Goal: Browse casually: Explore the website without a specific task or goal

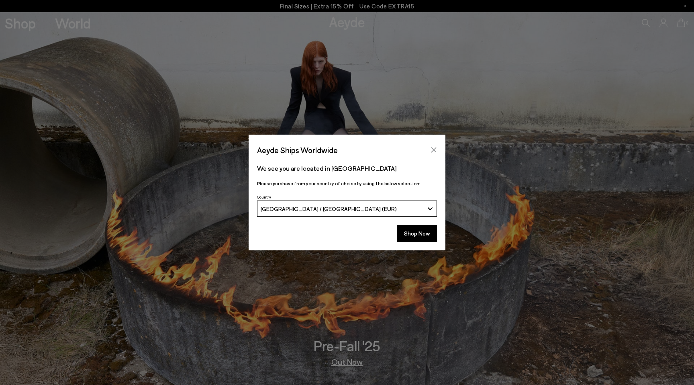
click at [438, 147] on button "Close" at bounding box center [434, 150] width 12 height 12
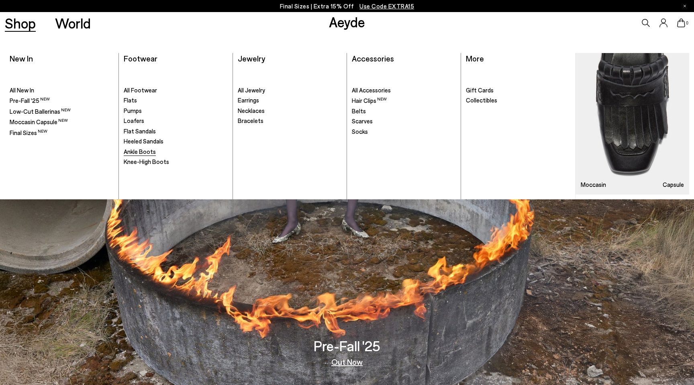
click at [127, 153] on span "Ankle Boots" at bounding box center [140, 151] width 32 height 7
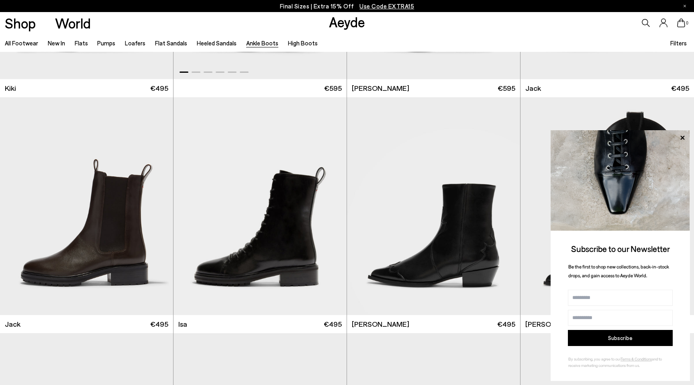
scroll to position [1520, 0]
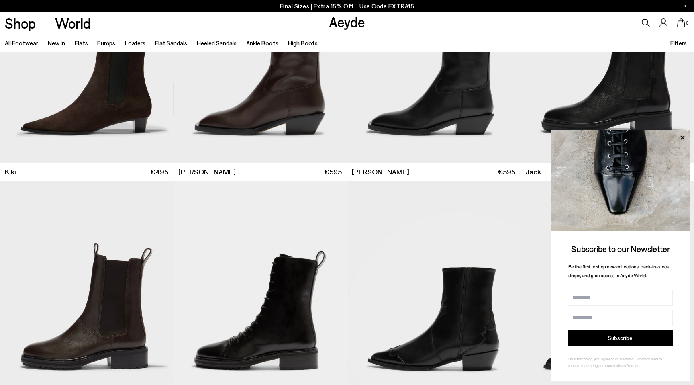
click at [31, 40] on link "All Footwear" at bounding box center [21, 42] width 33 height 7
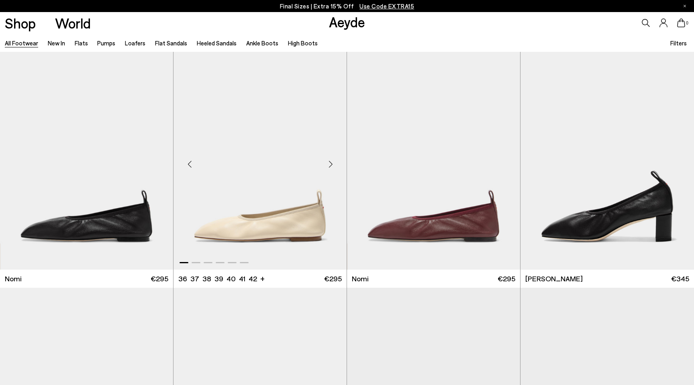
click at [331, 164] on div "Next slide" at bounding box center [330, 164] width 24 height 24
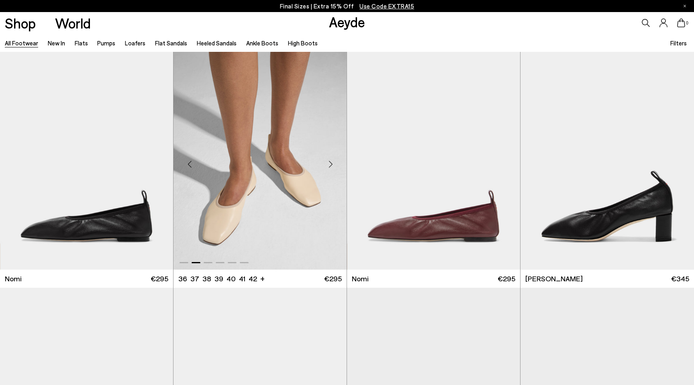
click at [332, 165] on div "Next slide" at bounding box center [330, 164] width 24 height 24
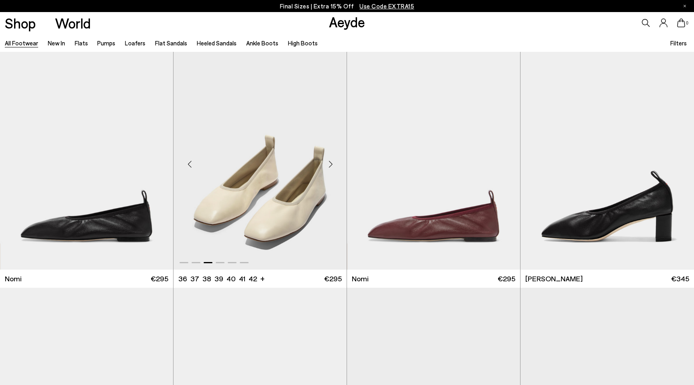
click at [332, 165] on div "Next slide" at bounding box center [330, 164] width 24 height 24
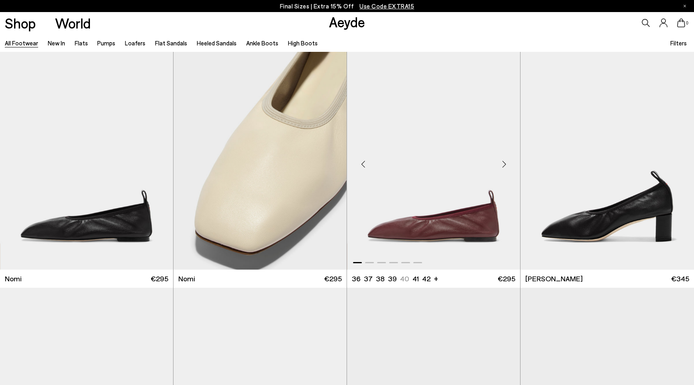
click at [506, 165] on div "Next slide" at bounding box center [504, 164] width 24 height 24
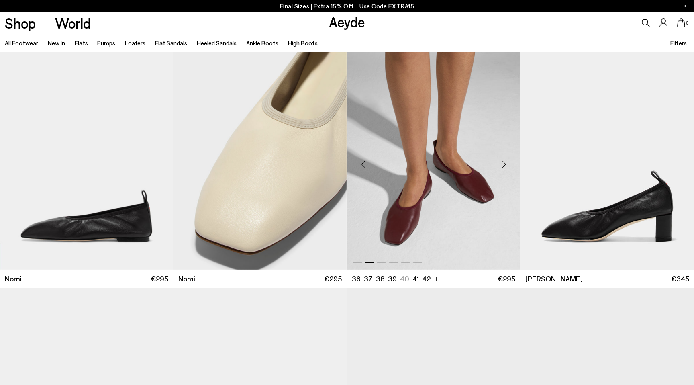
click at [506, 165] on div "Next slide" at bounding box center [504, 164] width 24 height 24
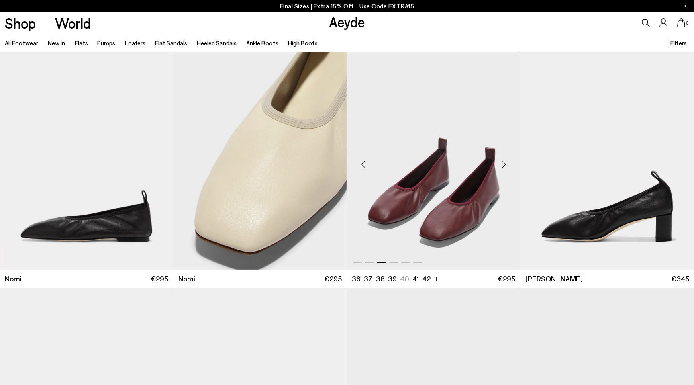
click at [506, 165] on div "Next slide" at bounding box center [504, 164] width 24 height 24
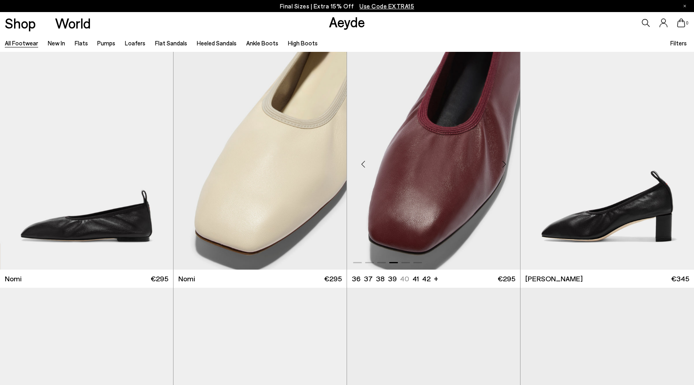
click at [506, 165] on div "Next slide" at bounding box center [504, 164] width 24 height 24
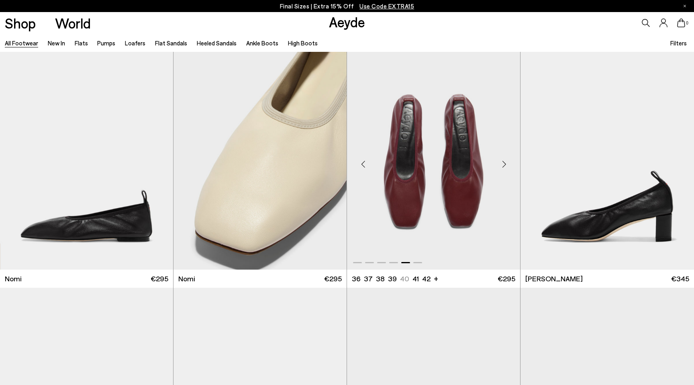
click at [506, 165] on div "Next slide" at bounding box center [504, 164] width 24 height 24
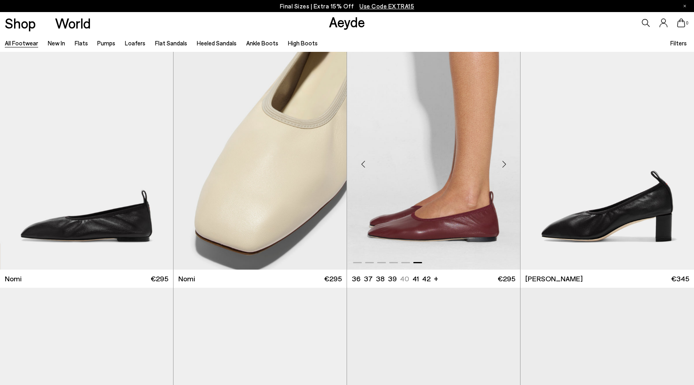
click at [506, 165] on div "Next slide" at bounding box center [504, 164] width 24 height 24
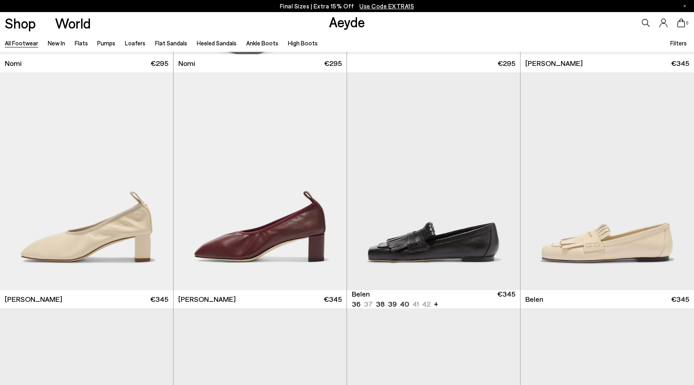
scroll to position [219, 0]
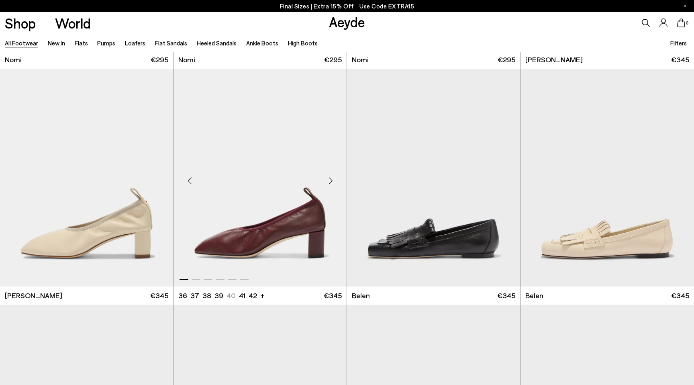
click at [331, 179] on div "Next slide" at bounding box center [330, 181] width 24 height 24
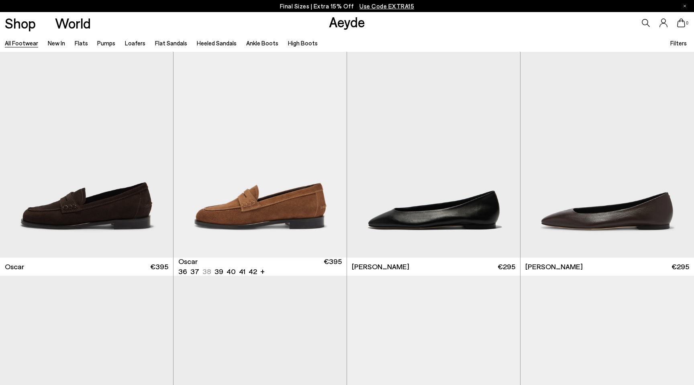
scroll to position [1665, 0]
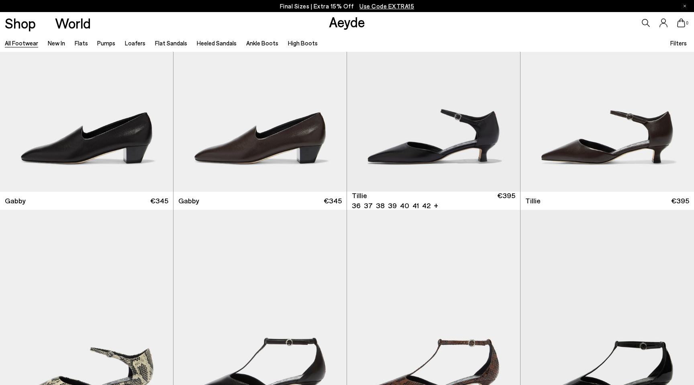
scroll to position [2409, 0]
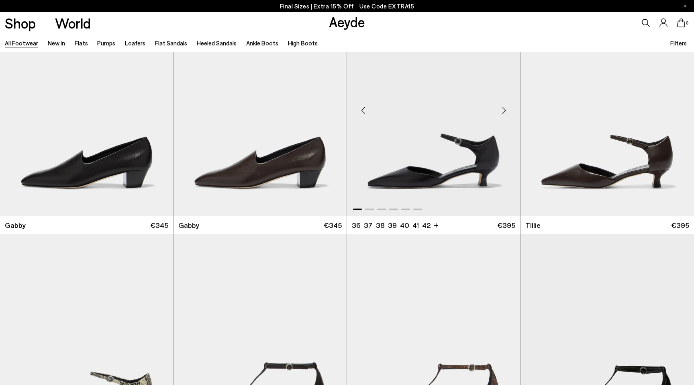
click at [503, 114] on div "Next slide" at bounding box center [504, 110] width 24 height 24
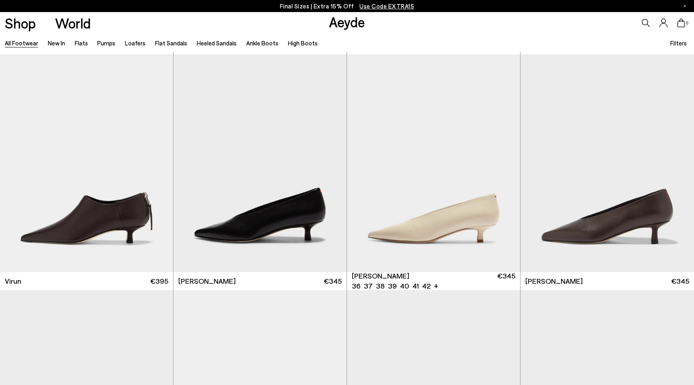
scroll to position [3076, 0]
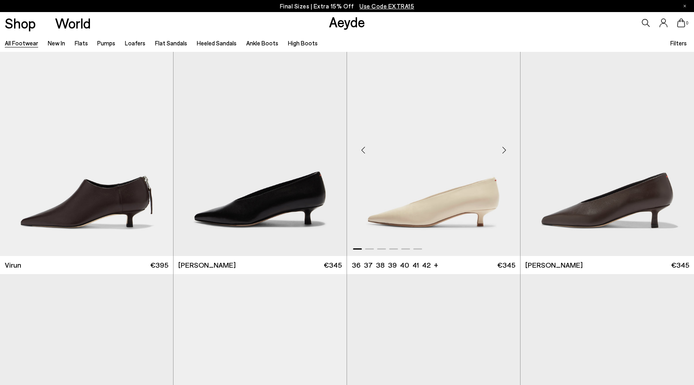
click at [502, 149] on div "Next slide" at bounding box center [504, 150] width 24 height 24
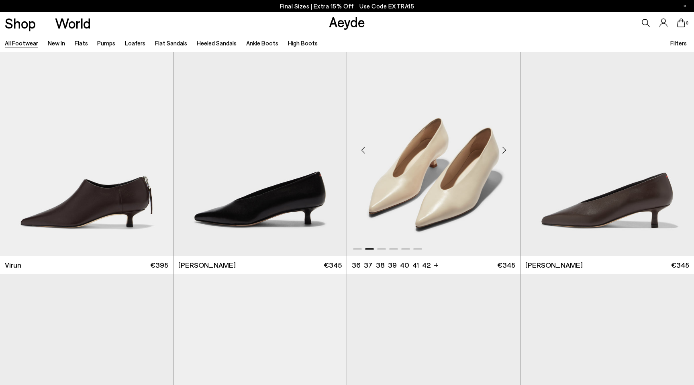
click at [502, 149] on div "Next slide" at bounding box center [504, 150] width 24 height 24
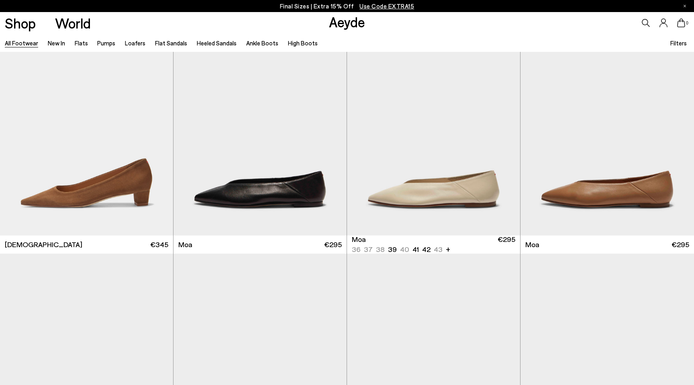
scroll to position [3801, 0]
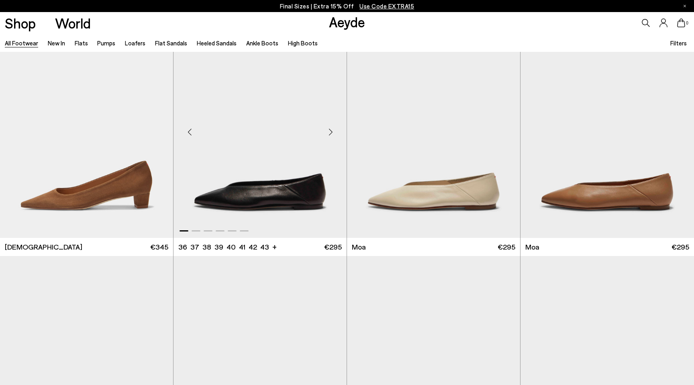
click at [330, 131] on div "Next slide" at bounding box center [330, 132] width 24 height 24
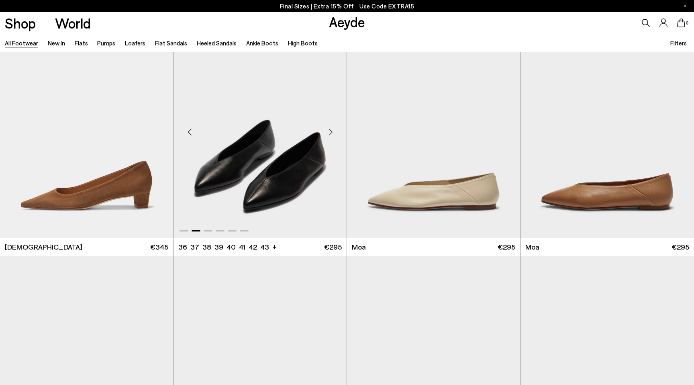
click at [330, 131] on div "Next slide" at bounding box center [330, 132] width 24 height 24
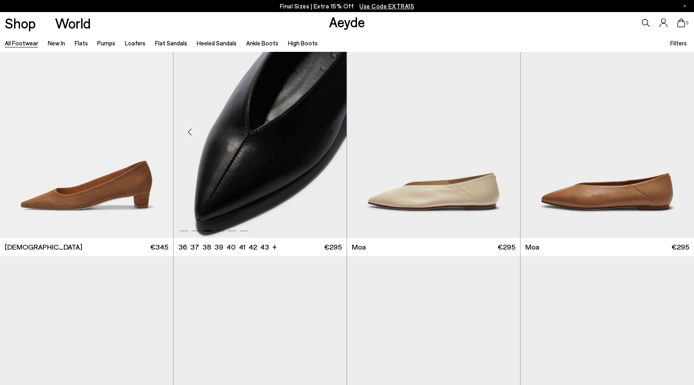
click at [330, 131] on div "Next slide" at bounding box center [330, 132] width 24 height 24
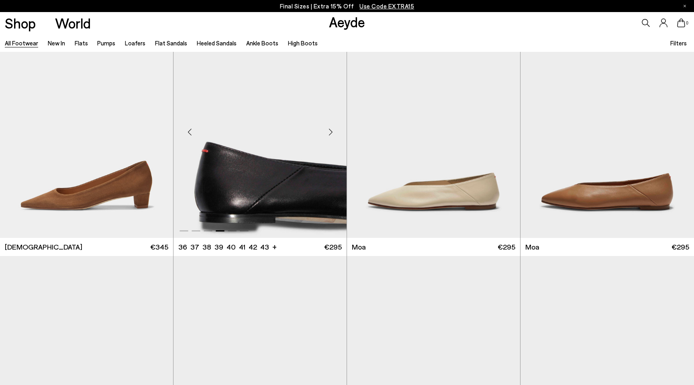
click at [331, 131] on div "Next slide" at bounding box center [330, 132] width 24 height 24
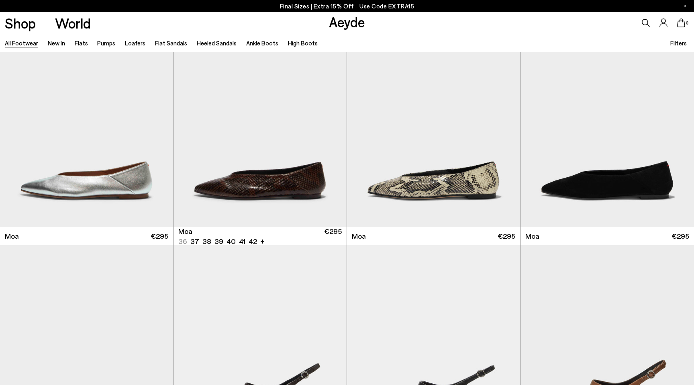
scroll to position [4047, 0]
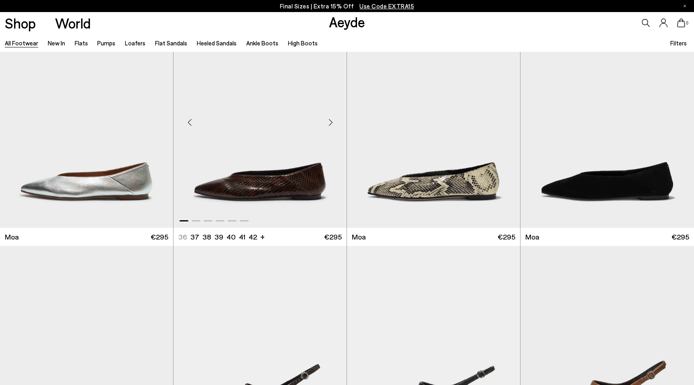
click at [332, 115] on div "Next slide" at bounding box center [330, 122] width 24 height 24
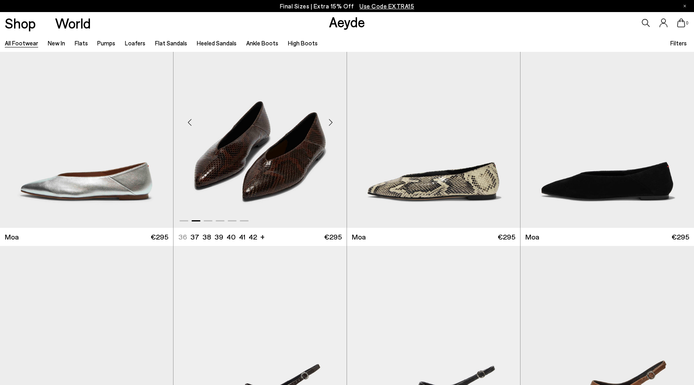
click at [332, 116] on div "Next slide" at bounding box center [330, 122] width 24 height 24
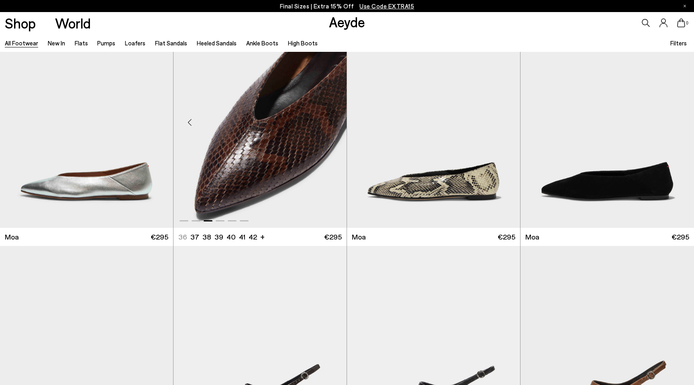
click at [332, 116] on div "Next slide" at bounding box center [330, 122] width 24 height 24
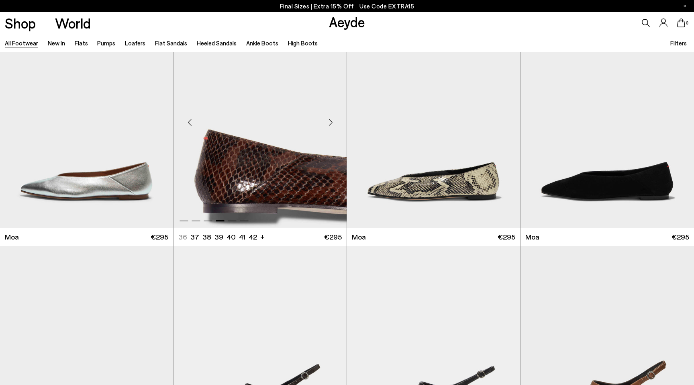
click at [332, 116] on div "Next slide" at bounding box center [330, 122] width 24 height 24
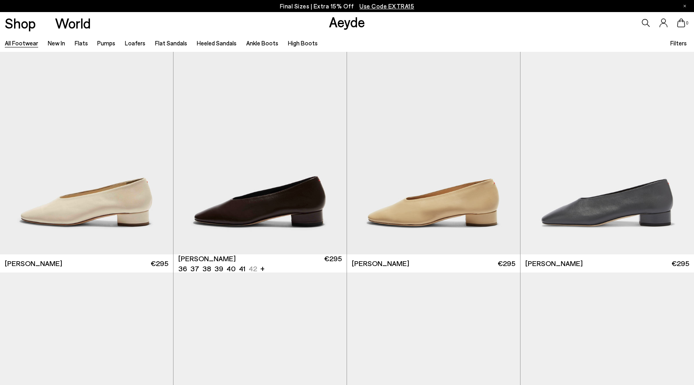
scroll to position [4963, 0]
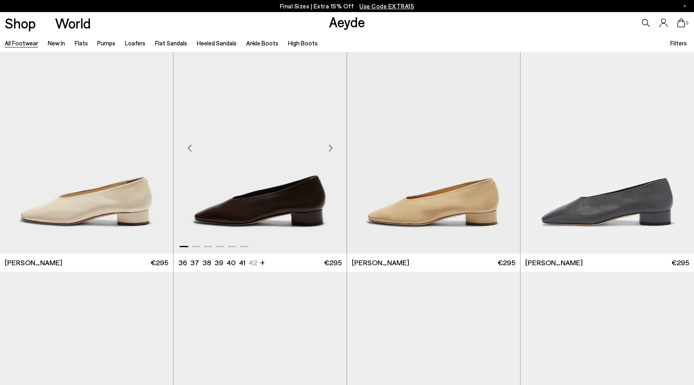
click at [331, 145] on div "Next slide" at bounding box center [330, 148] width 24 height 24
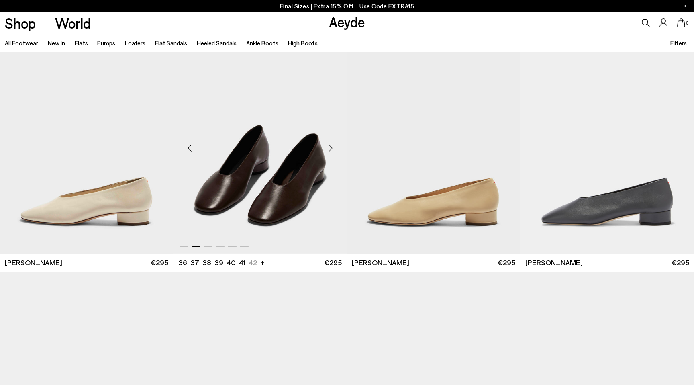
click at [331, 145] on div "Next slide" at bounding box center [330, 148] width 24 height 24
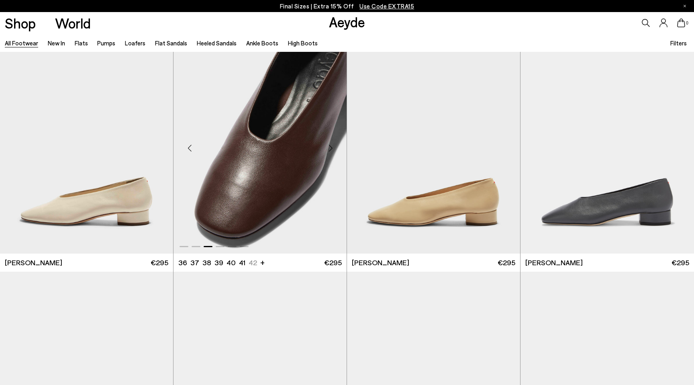
click at [331, 145] on div "Next slide" at bounding box center [330, 148] width 24 height 24
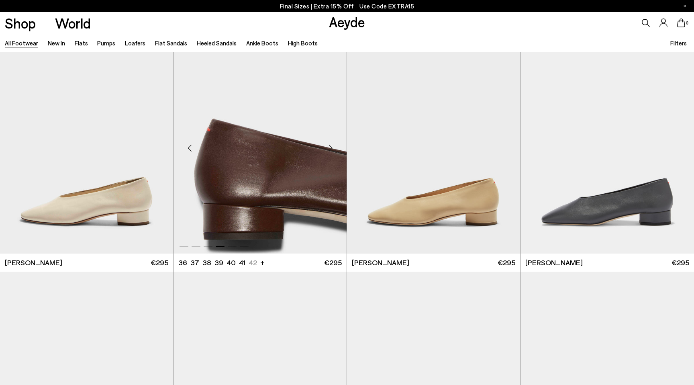
click at [331, 145] on div "Next slide" at bounding box center [330, 148] width 24 height 24
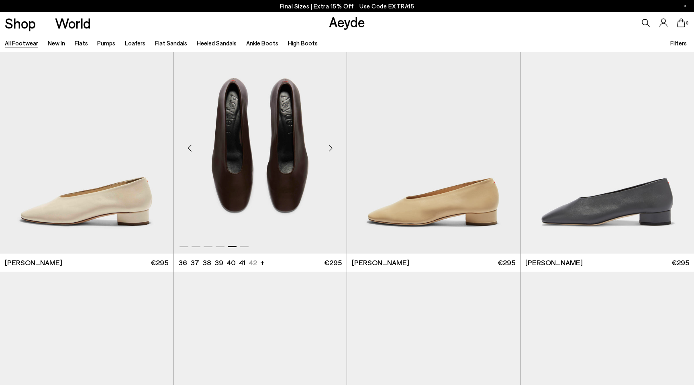
click at [331, 145] on div "Next slide" at bounding box center [330, 148] width 24 height 24
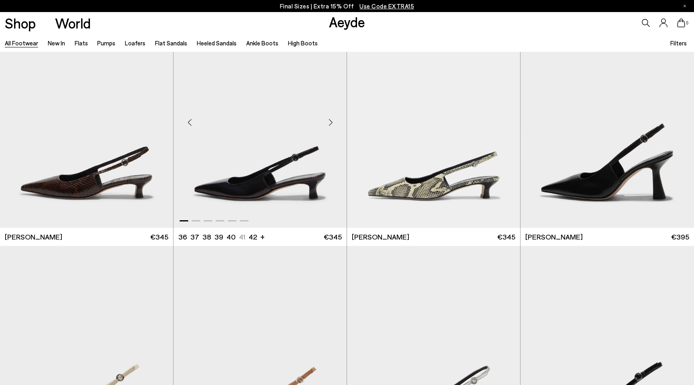
scroll to position [6421, 0]
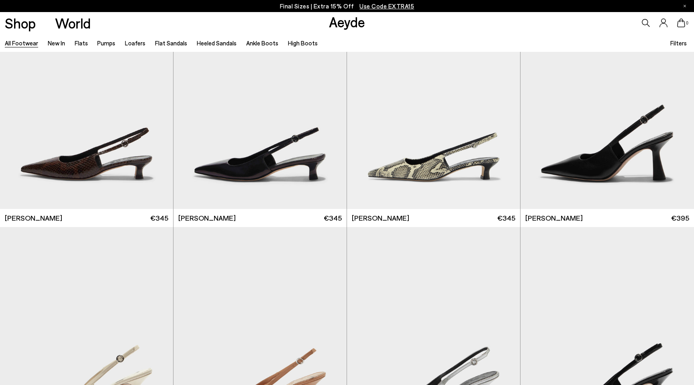
click at [647, 24] on icon at bounding box center [646, 23] width 8 height 8
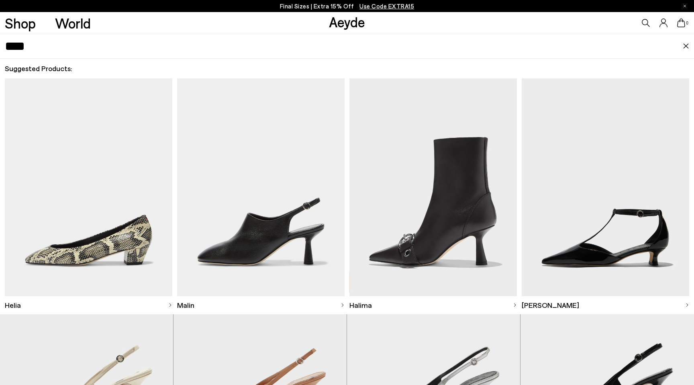
type input "****"
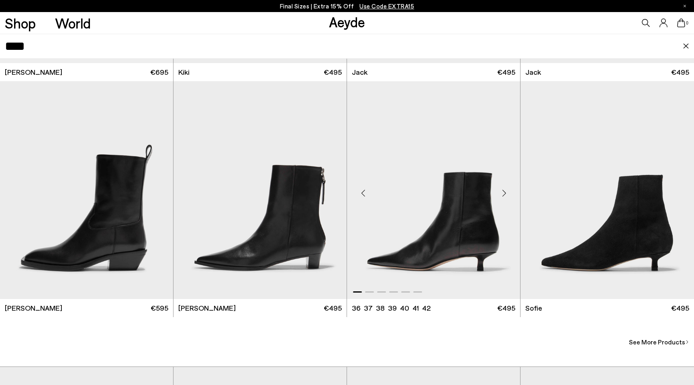
scroll to position [6800, 0]
click at [681, 49] on input "****" at bounding box center [344, 46] width 678 height 24
click at [687, 47] on img at bounding box center [686, 46] width 6 height 6
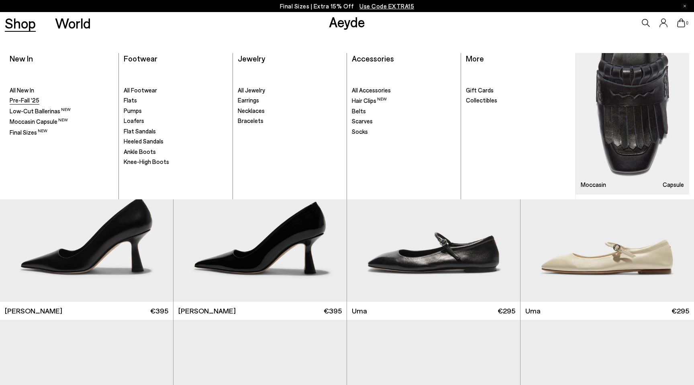
click at [40, 97] on link "Pre-Fall '25" at bounding box center [62, 100] width 104 height 8
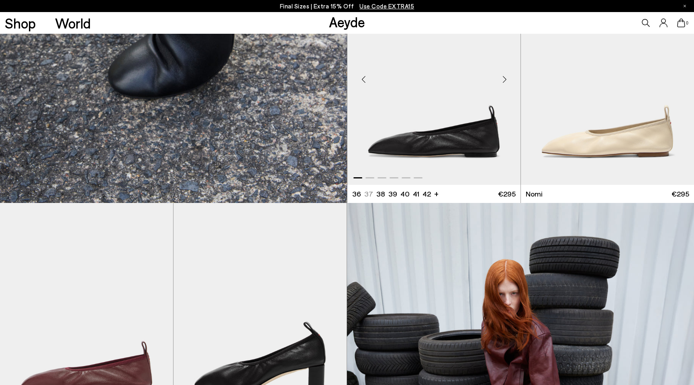
scroll to position [2790, 0]
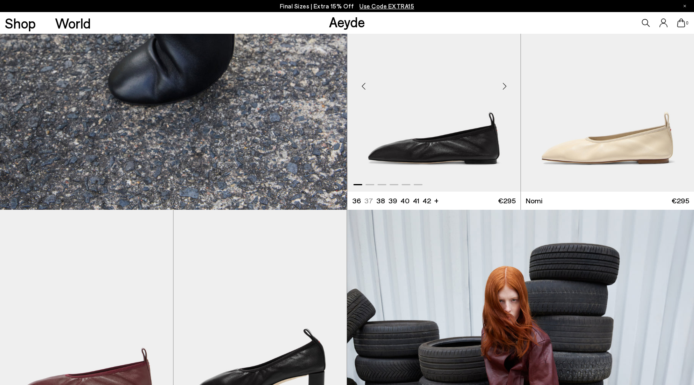
click at [502, 87] on div "Next slide" at bounding box center [504, 86] width 24 height 24
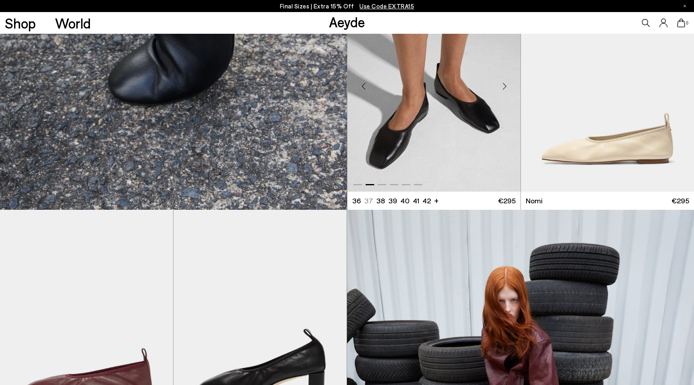
click at [502, 87] on div "Next slide" at bounding box center [504, 86] width 24 height 24
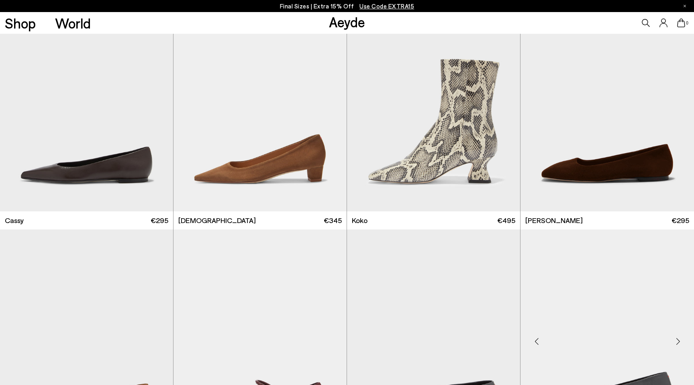
scroll to position [5366, 0]
